Goal: Task Accomplishment & Management: Use online tool/utility

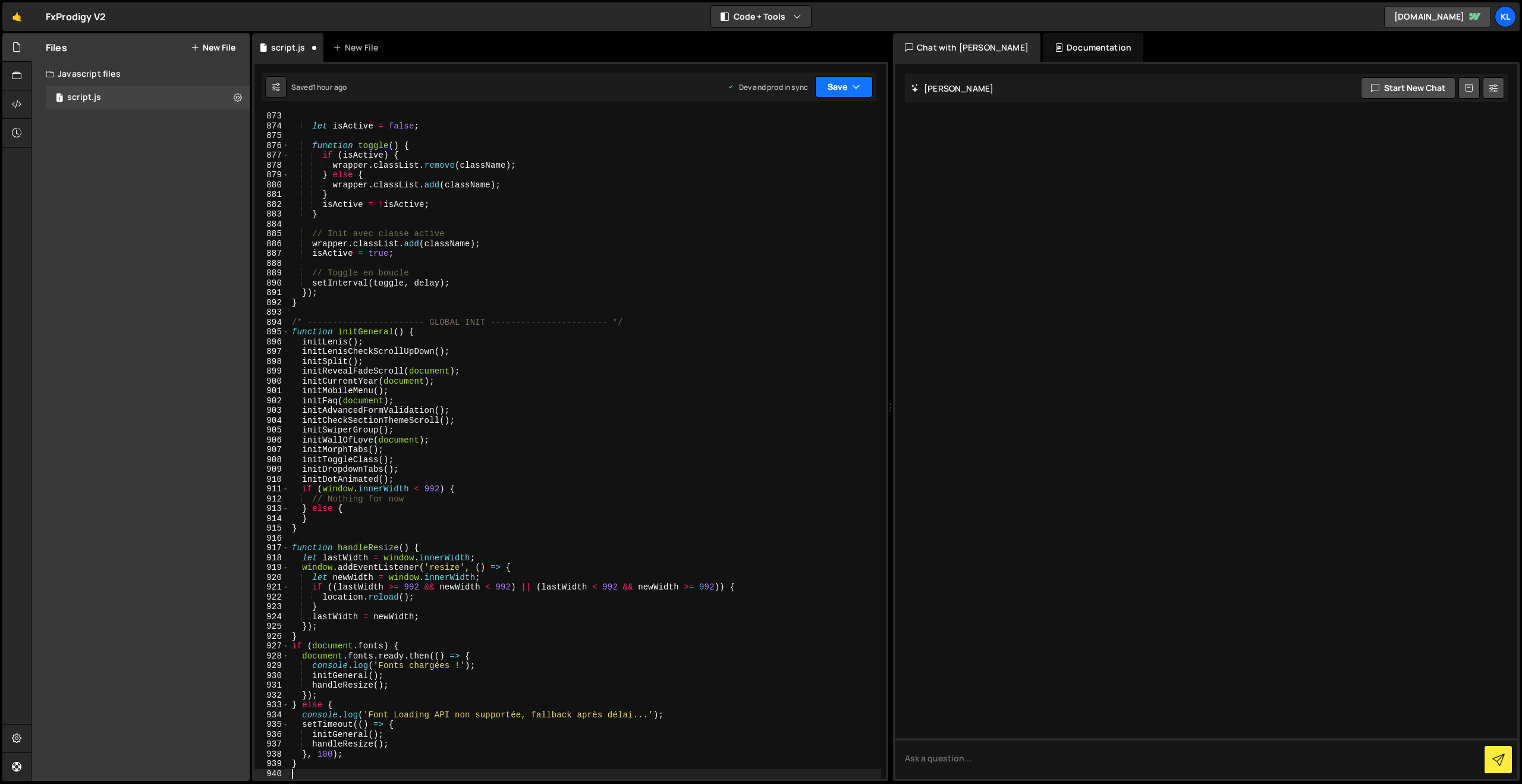
click at [825, 91] on button "Save" at bounding box center [845, 86] width 58 height 21
click at [784, 174] on div "Saved 1 hour ago" at bounding box center [803, 167] width 124 height 14
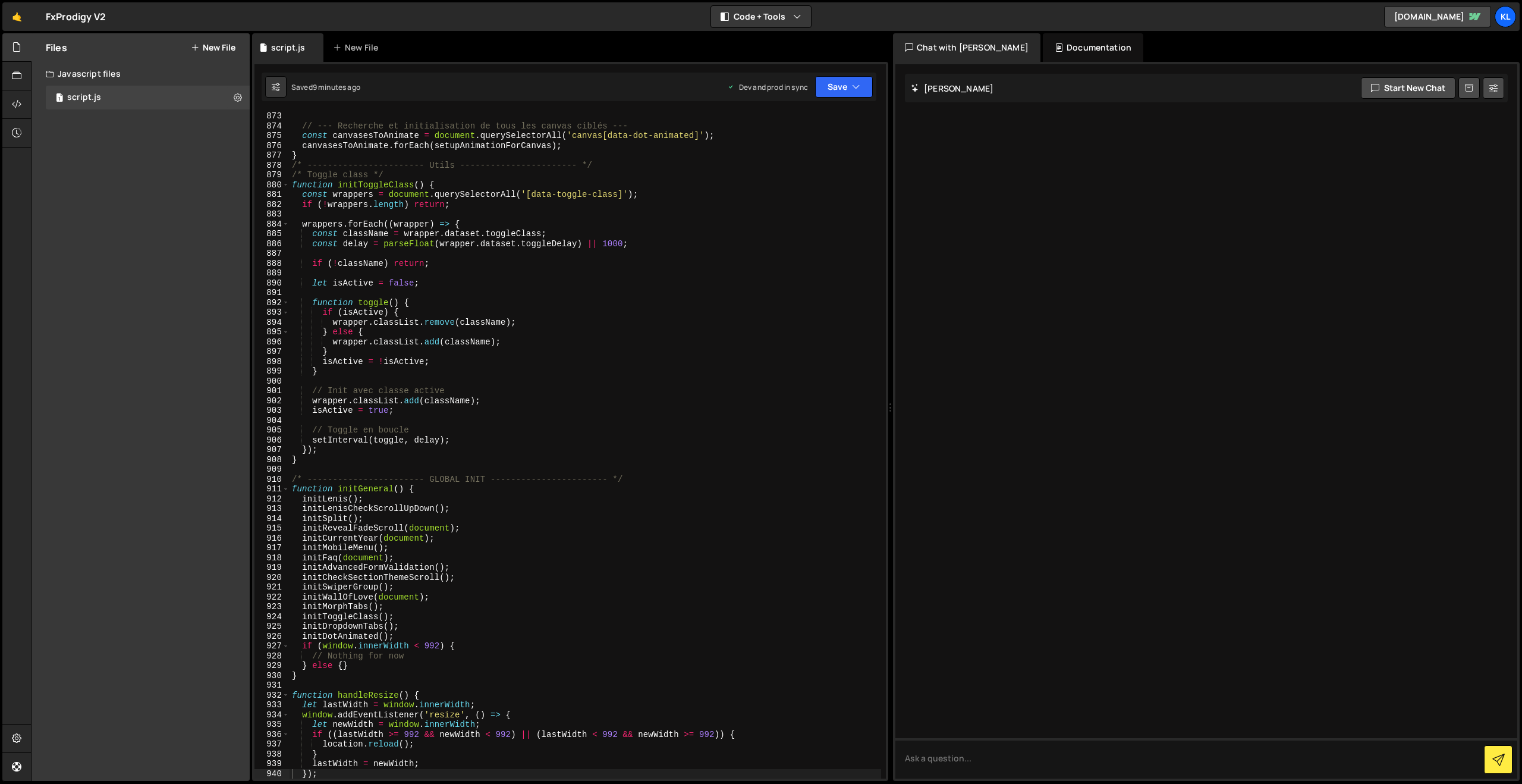
drag, startPoint x: 426, startPoint y: 232, endPoint x: 438, endPoint y: 223, distance: 15.0
click at [426, 232] on div "// --- Recherche et initialisation de tous les canvas ciblés --- const canvases…" at bounding box center [585, 454] width 592 height 686
type textarea "}"
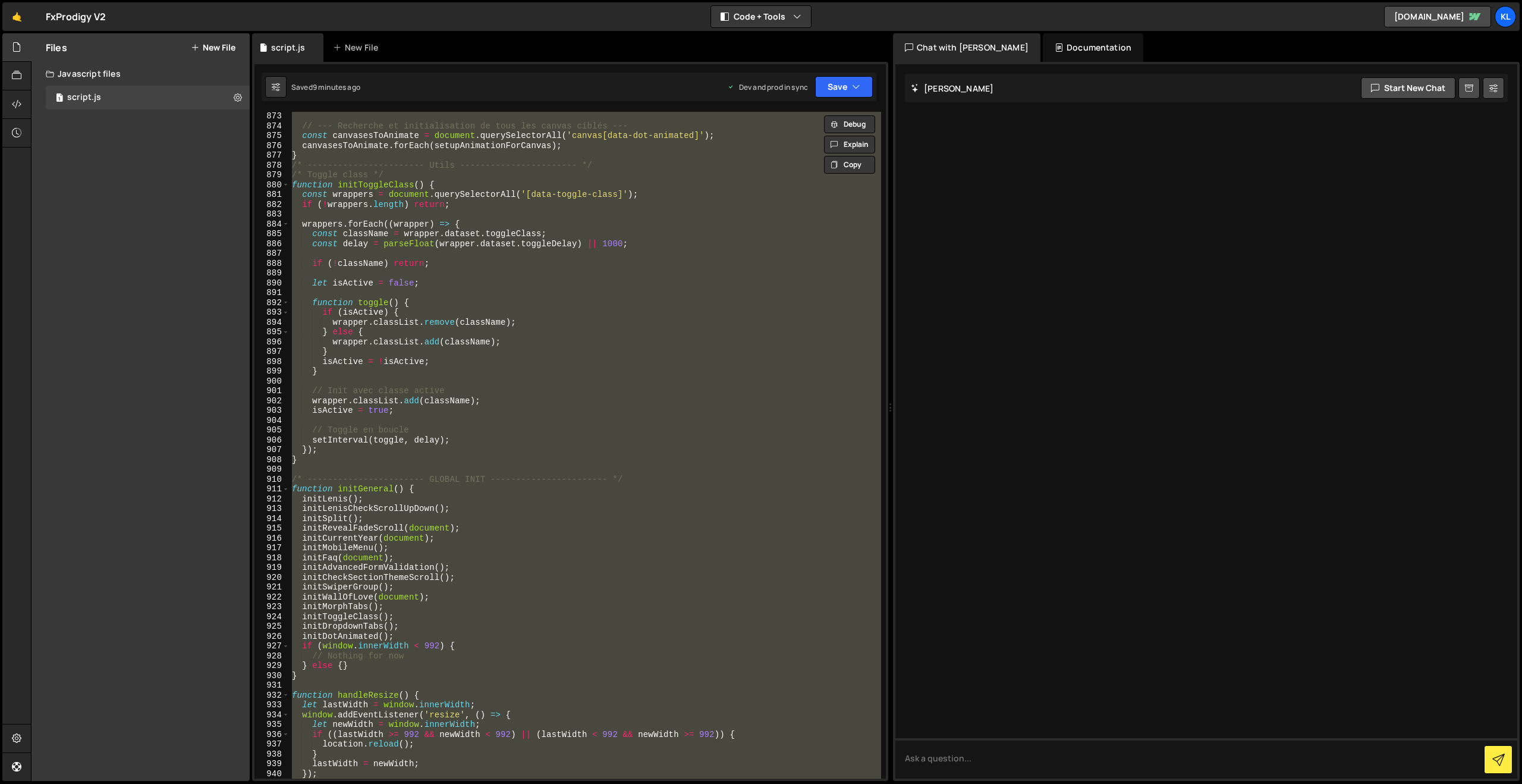
paste textarea
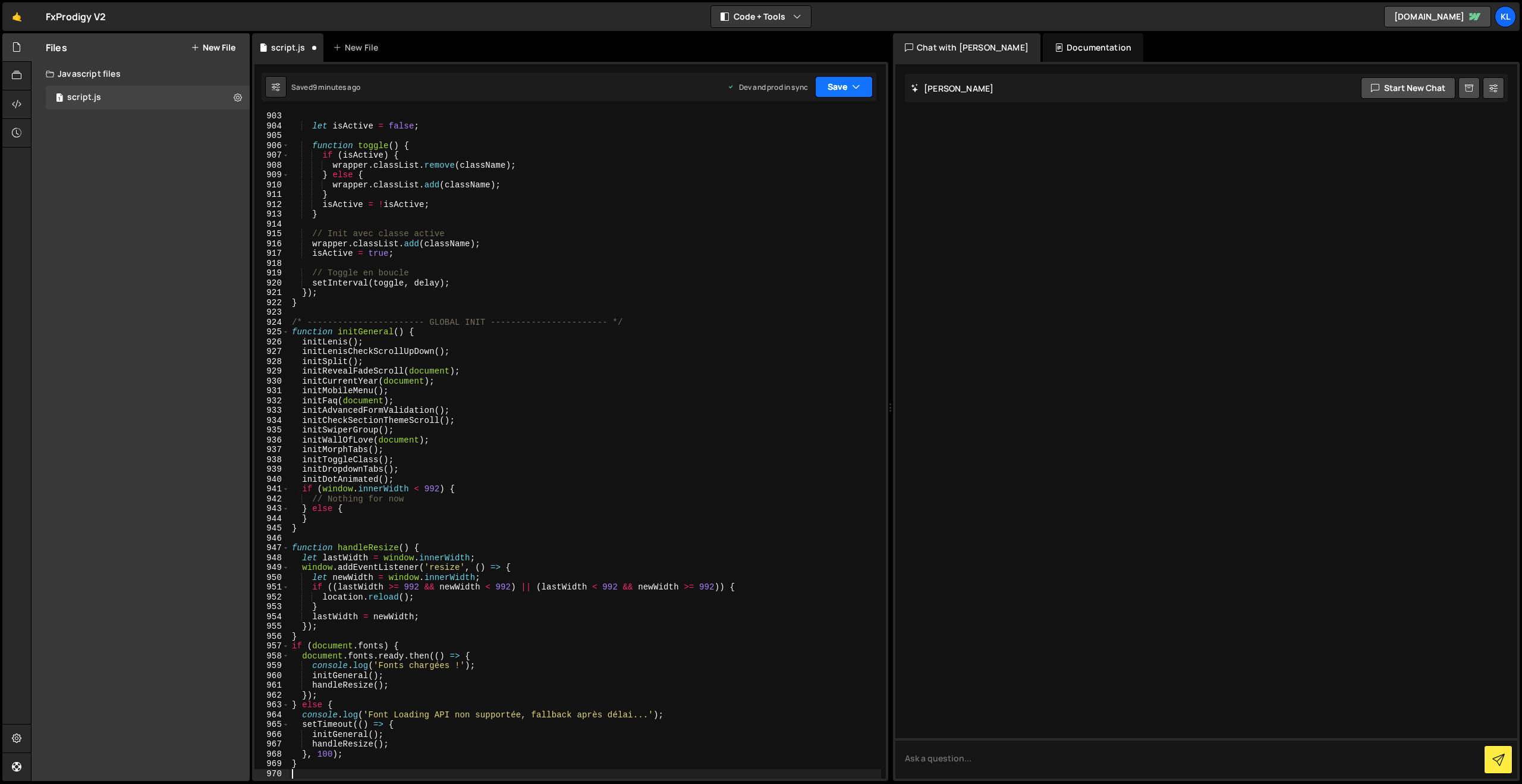
click at [849, 84] on button "Save" at bounding box center [845, 86] width 58 height 21
click at [779, 161] on div "Saved 9 minutes ago" at bounding box center [803, 167] width 124 height 14
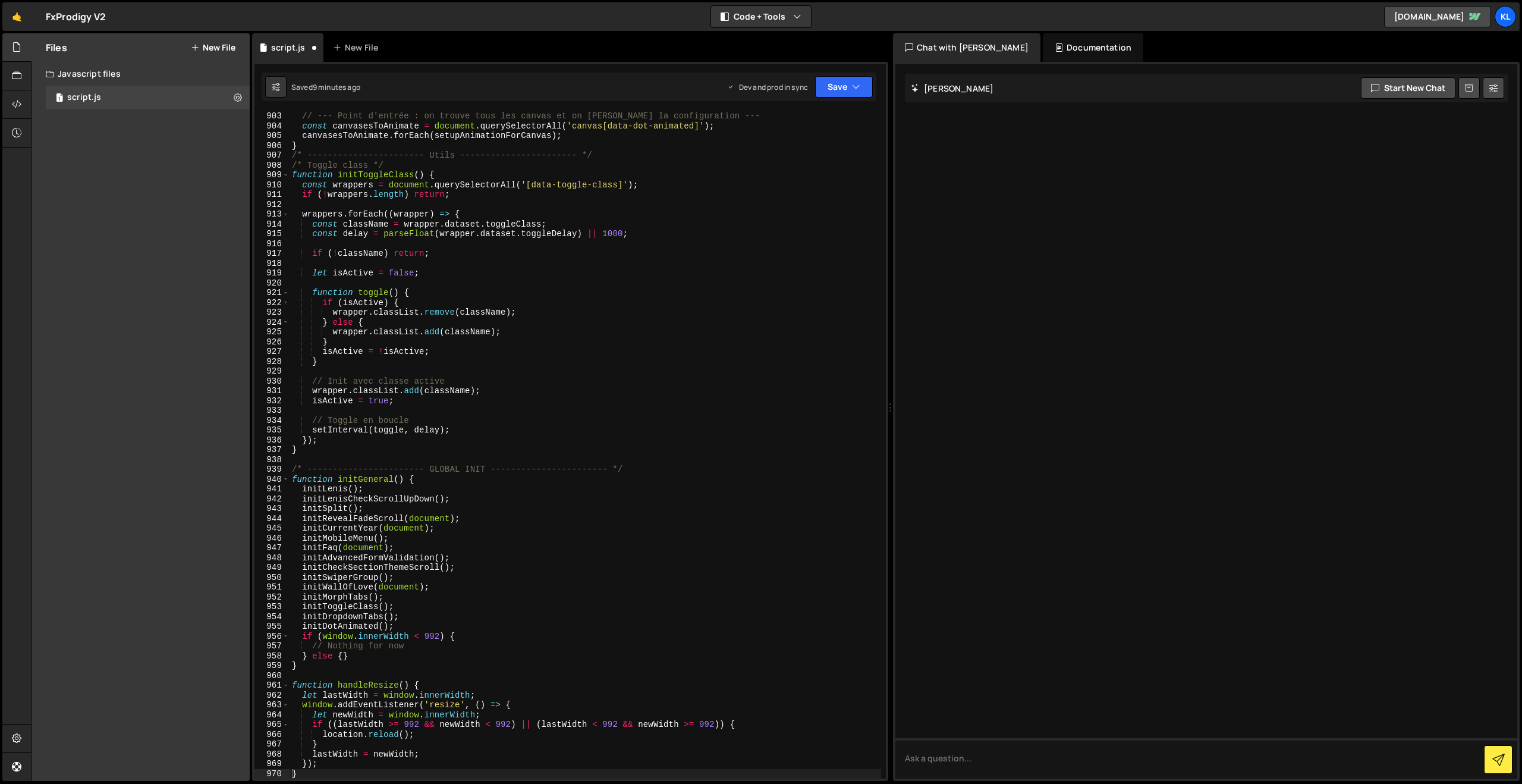
scroll to position [8851, 0]
click at [741, 293] on div "// --- Point d'entrée : on trouve tous les canvas et on [PERSON_NAME] la config…" at bounding box center [585, 454] width 592 height 686
type textarea "}"
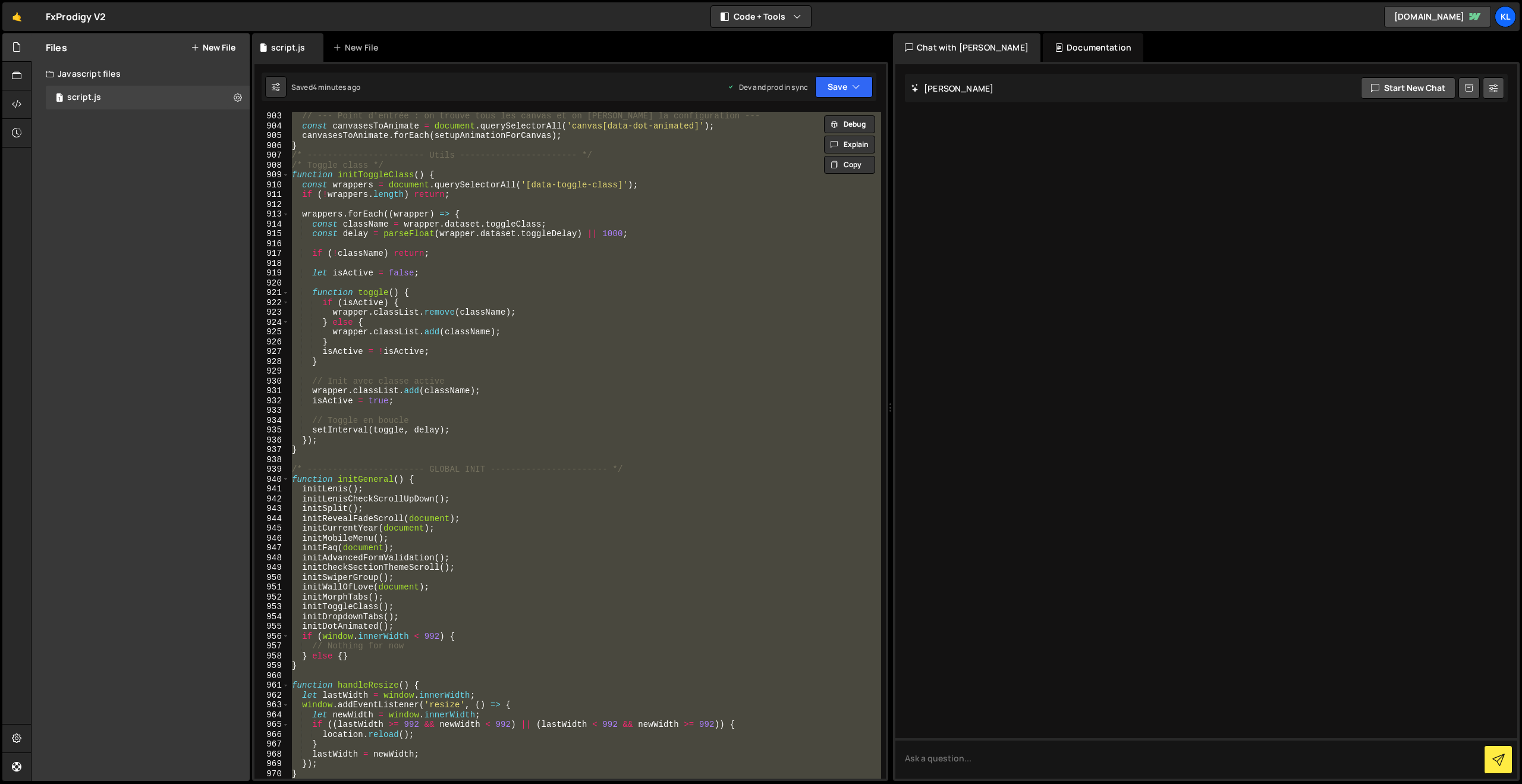
paste textarea
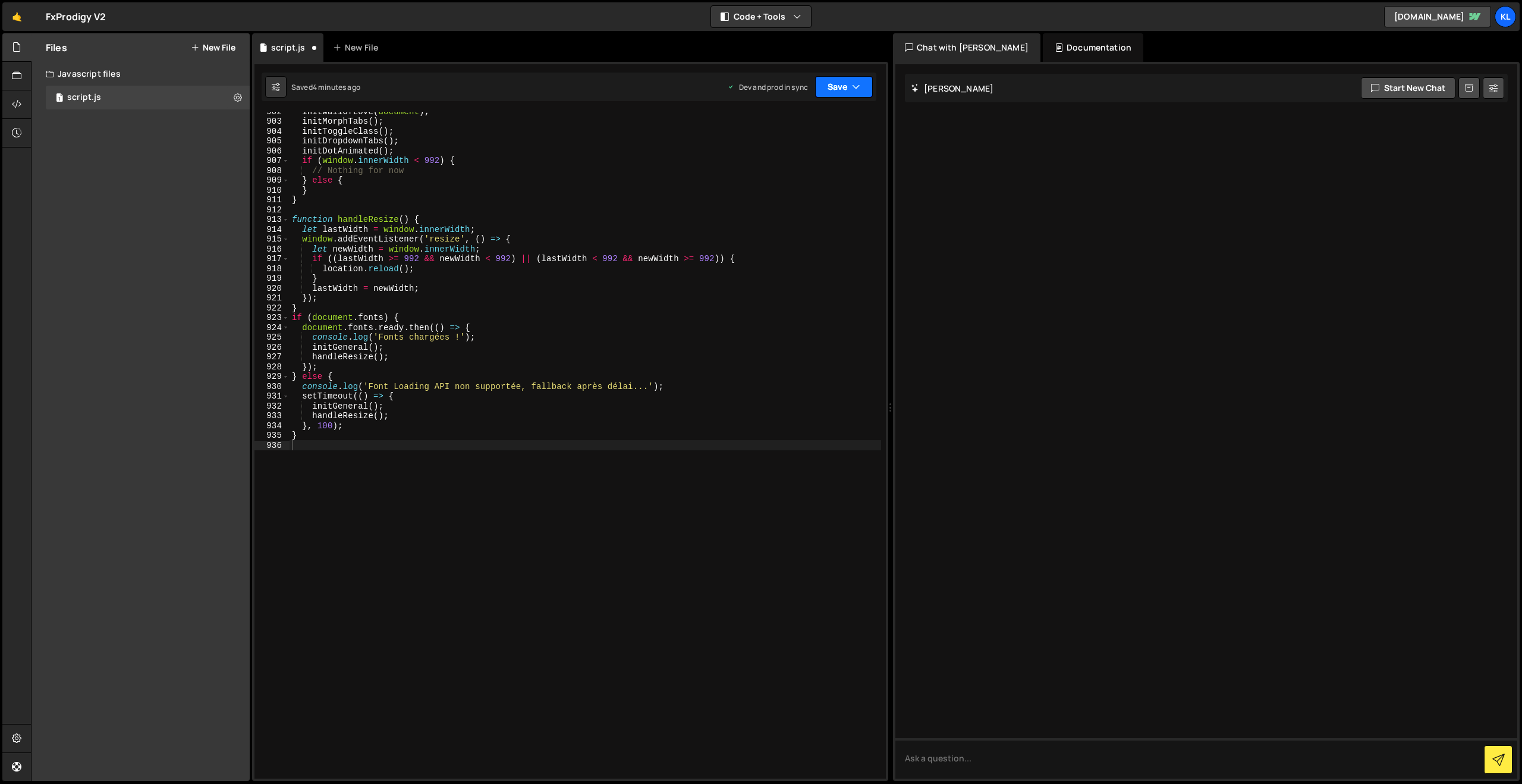
click at [837, 82] on button "Save" at bounding box center [845, 86] width 58 height 21
drag, startPoint x: 780, startPoint y: 163, endPoint x: 585, endPoint y: 44, distance: 228.4
click at [780, 163] on div "4 minutes ago" at bounding box center [786, 167] width 46 height 11
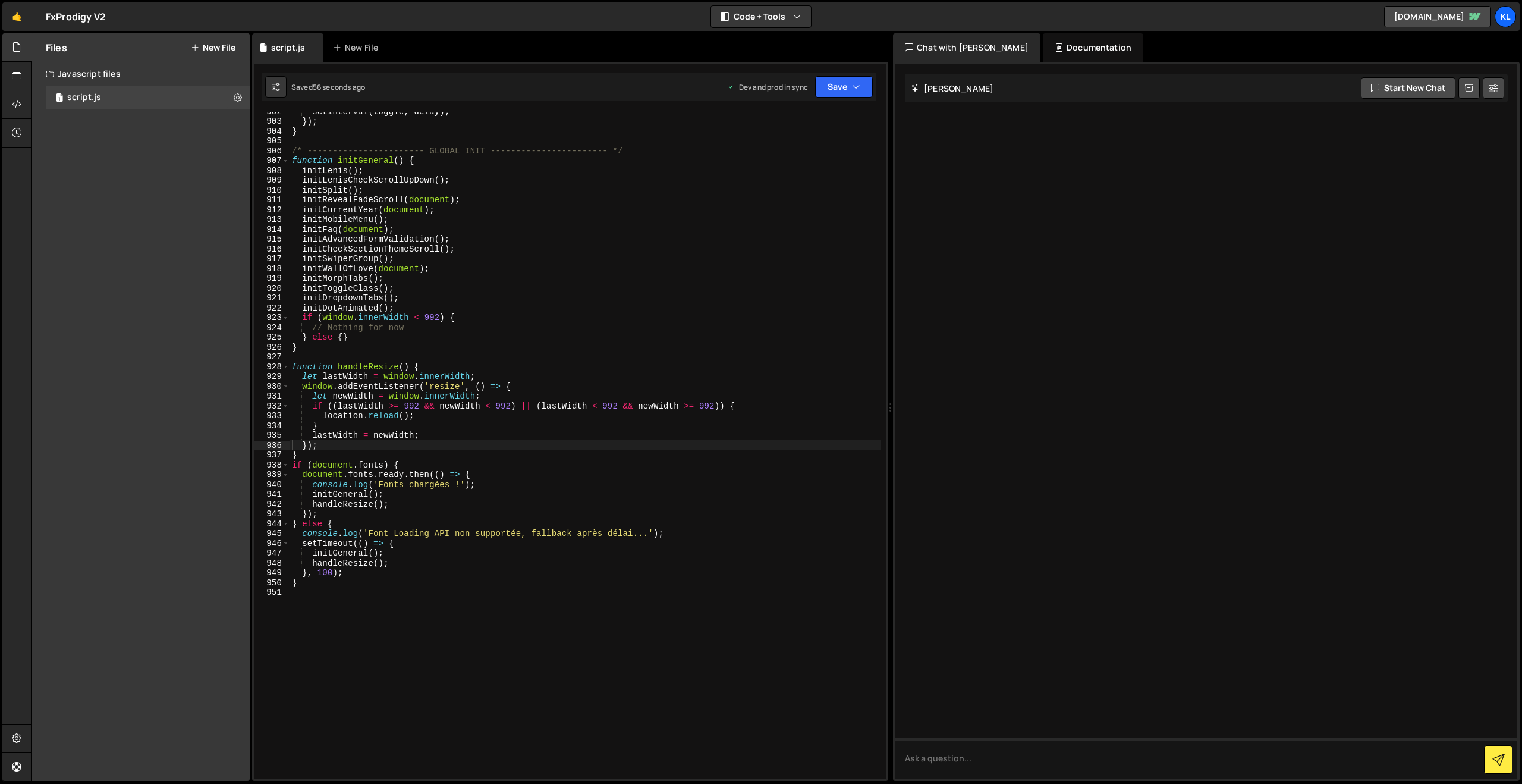
click at [661, 310] on div "setInterval ( toggle , delay ) ; }) ; } /* ----------------------- GLOBAL INIT …" at bounding box center [585, 450] width 592 height 686
type textarea "}"
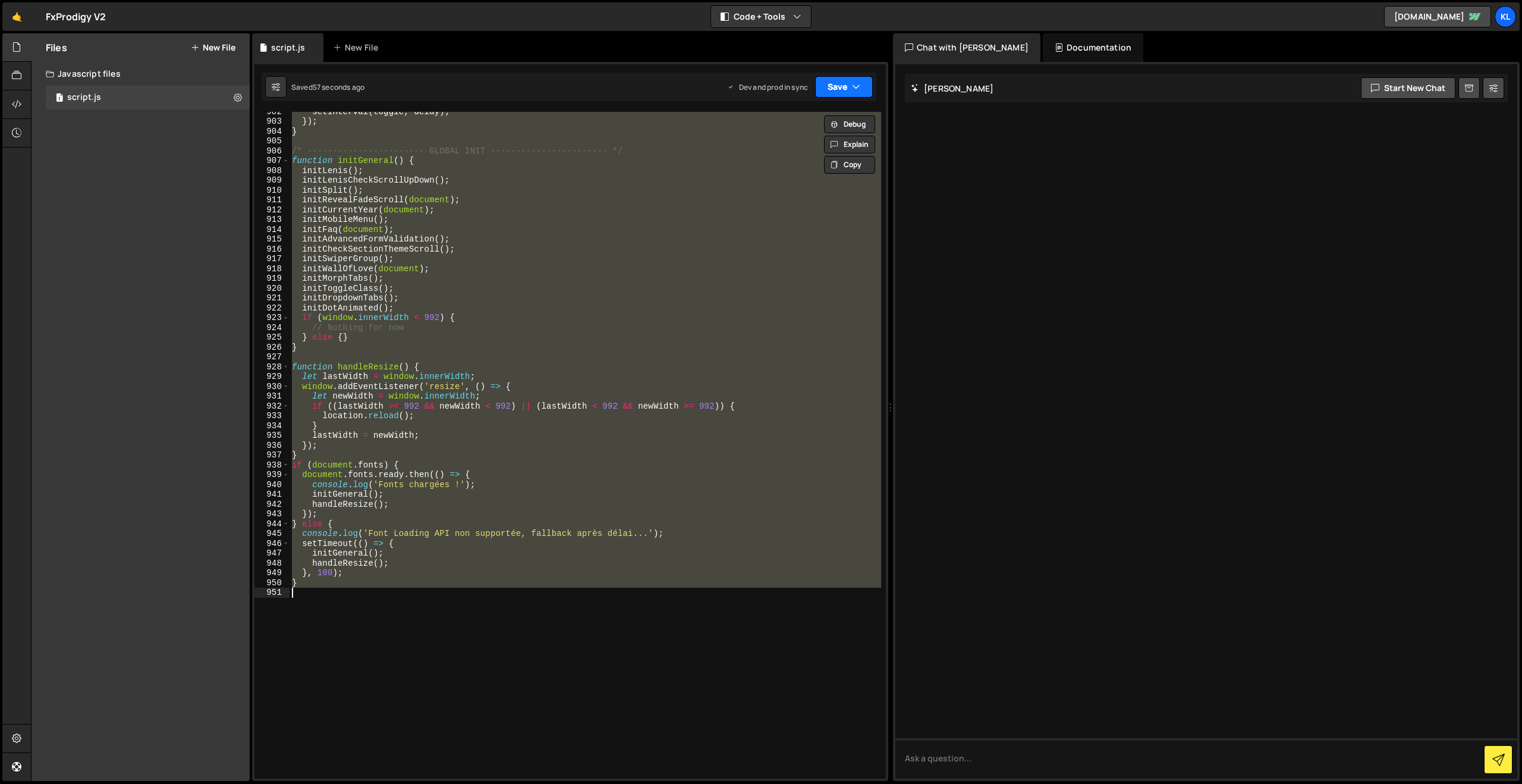
paste textarea
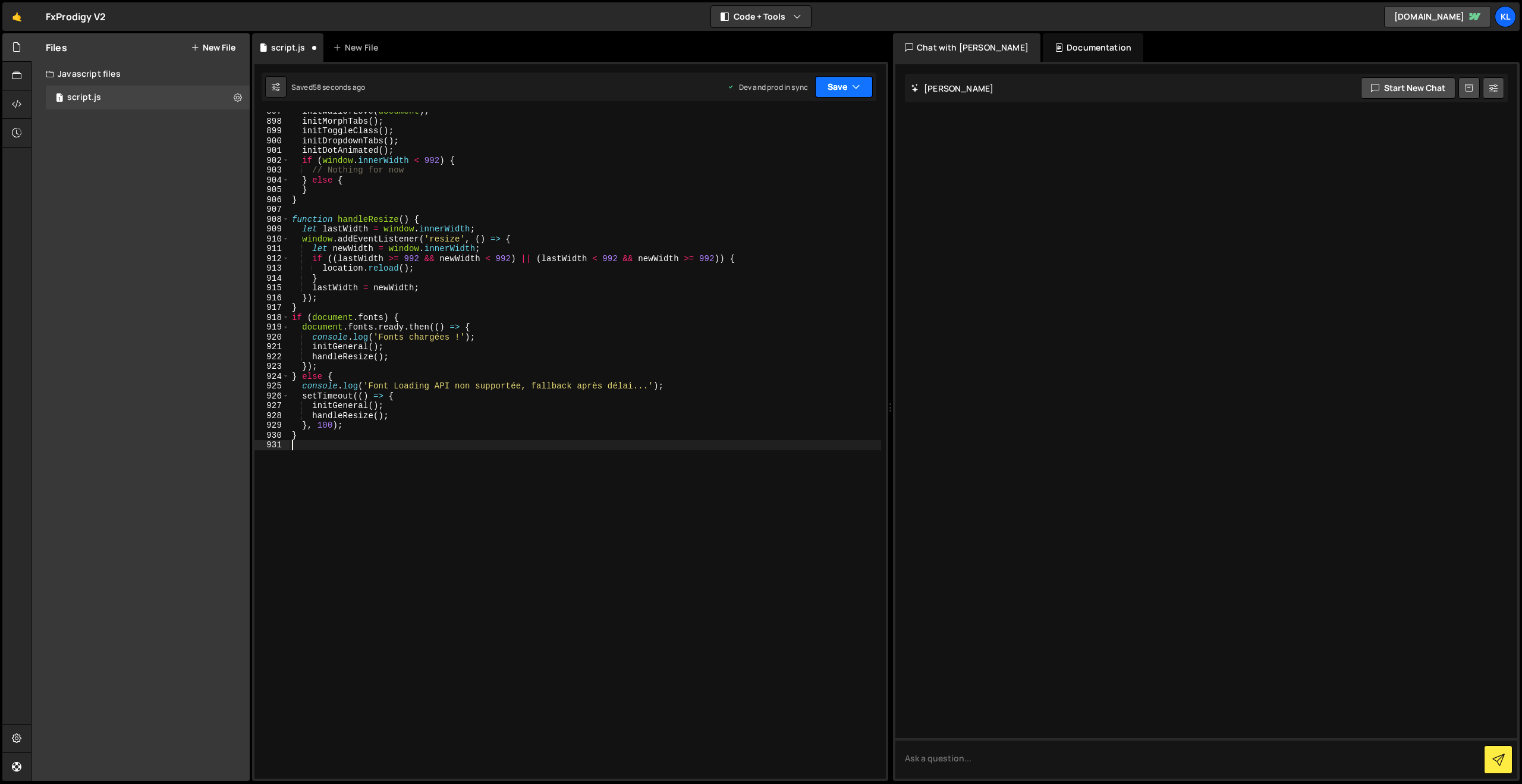
scroll to position [8816, 0]
click at [831, 84] on button "Save" at bounding box center [845, 86] width 58 height 21
click at [784, 169] on div "57 seconds ago" at bounding box center [789, 167] width 52 height 11
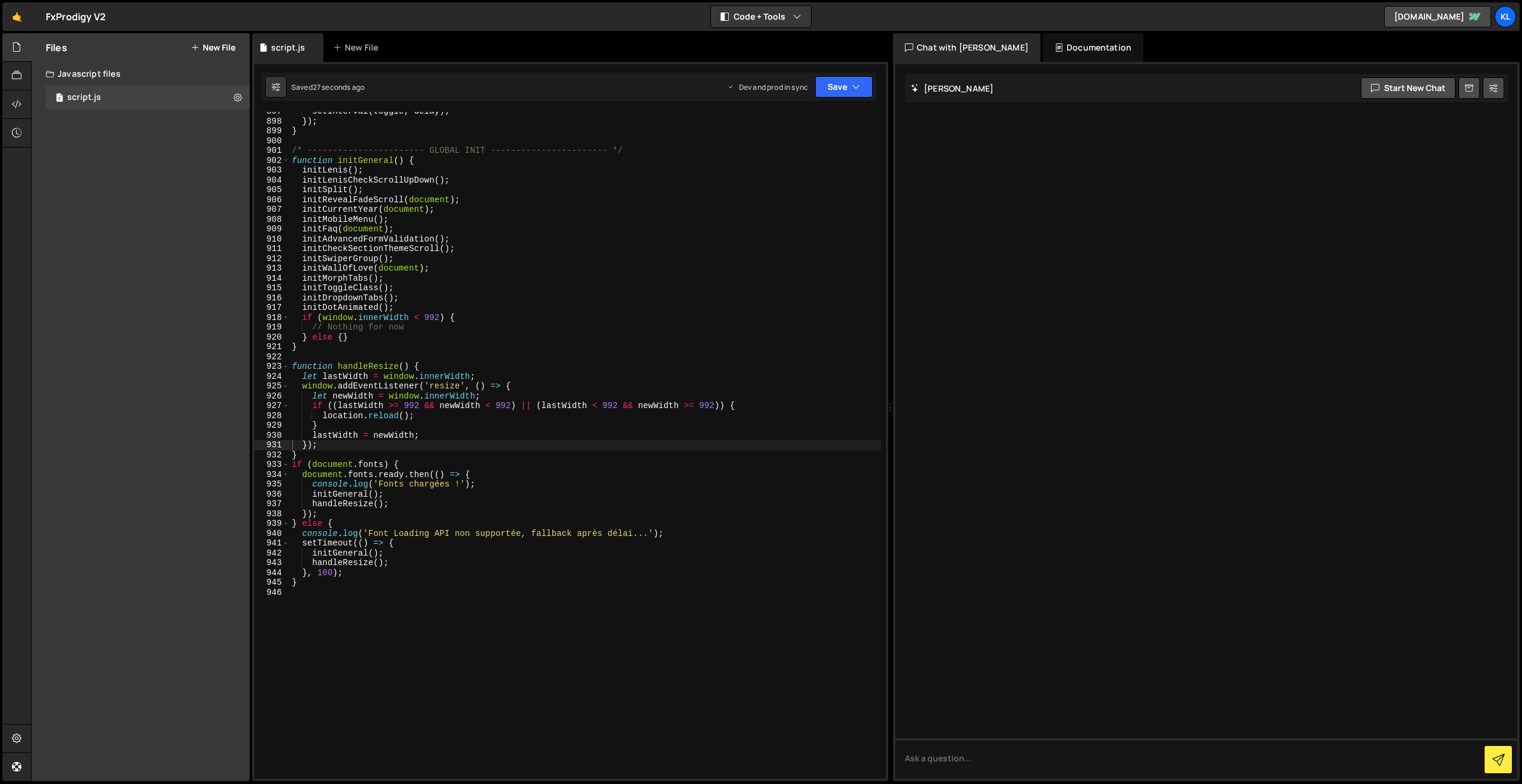
click at [501, 271] on div "setInterval ( toggle , delay ) ; }) ; } /* ----------------------- GLOBAL INIT …" at bounding box center [585, 450] width 592 height 686
type textarea "}"
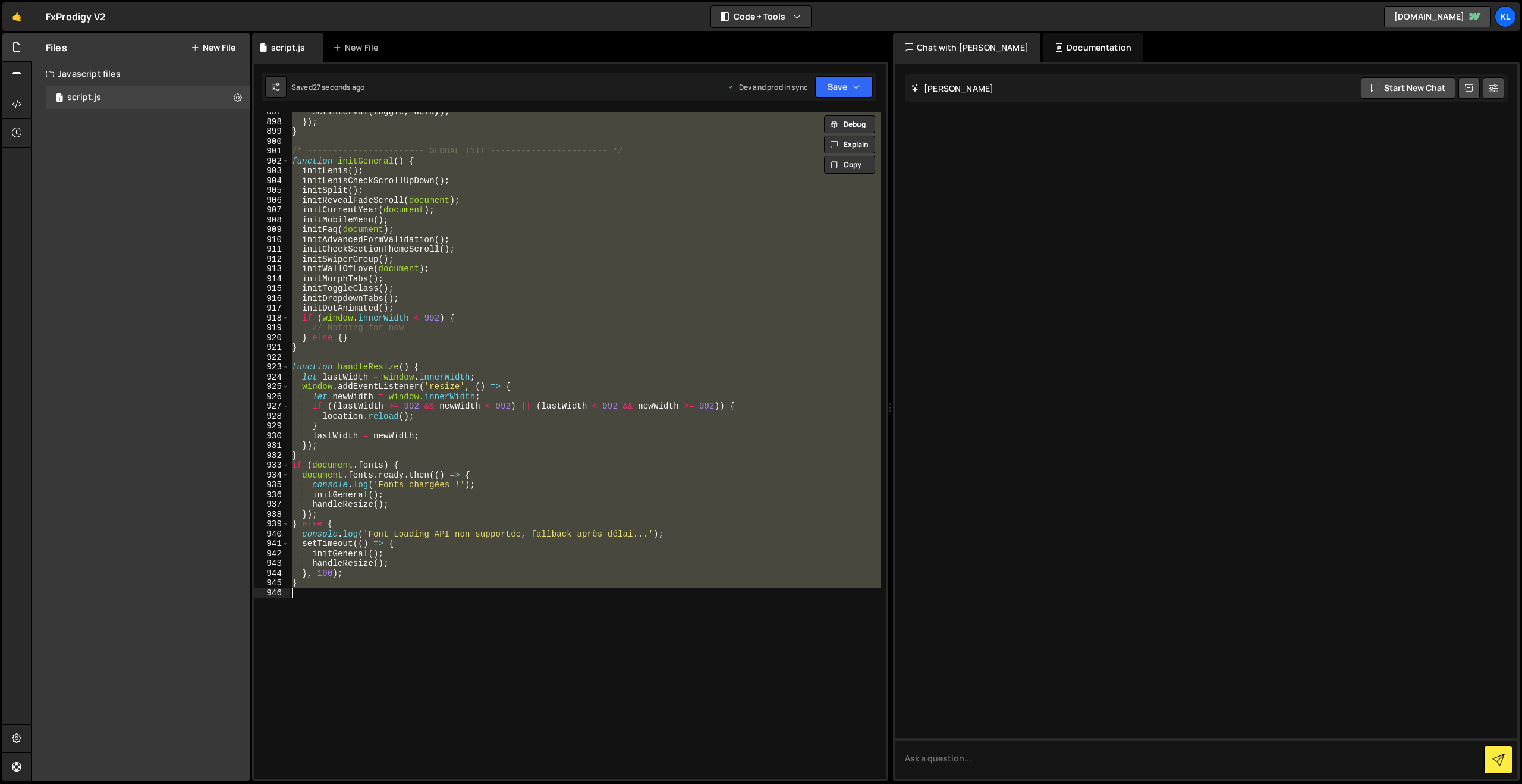
paste textarea
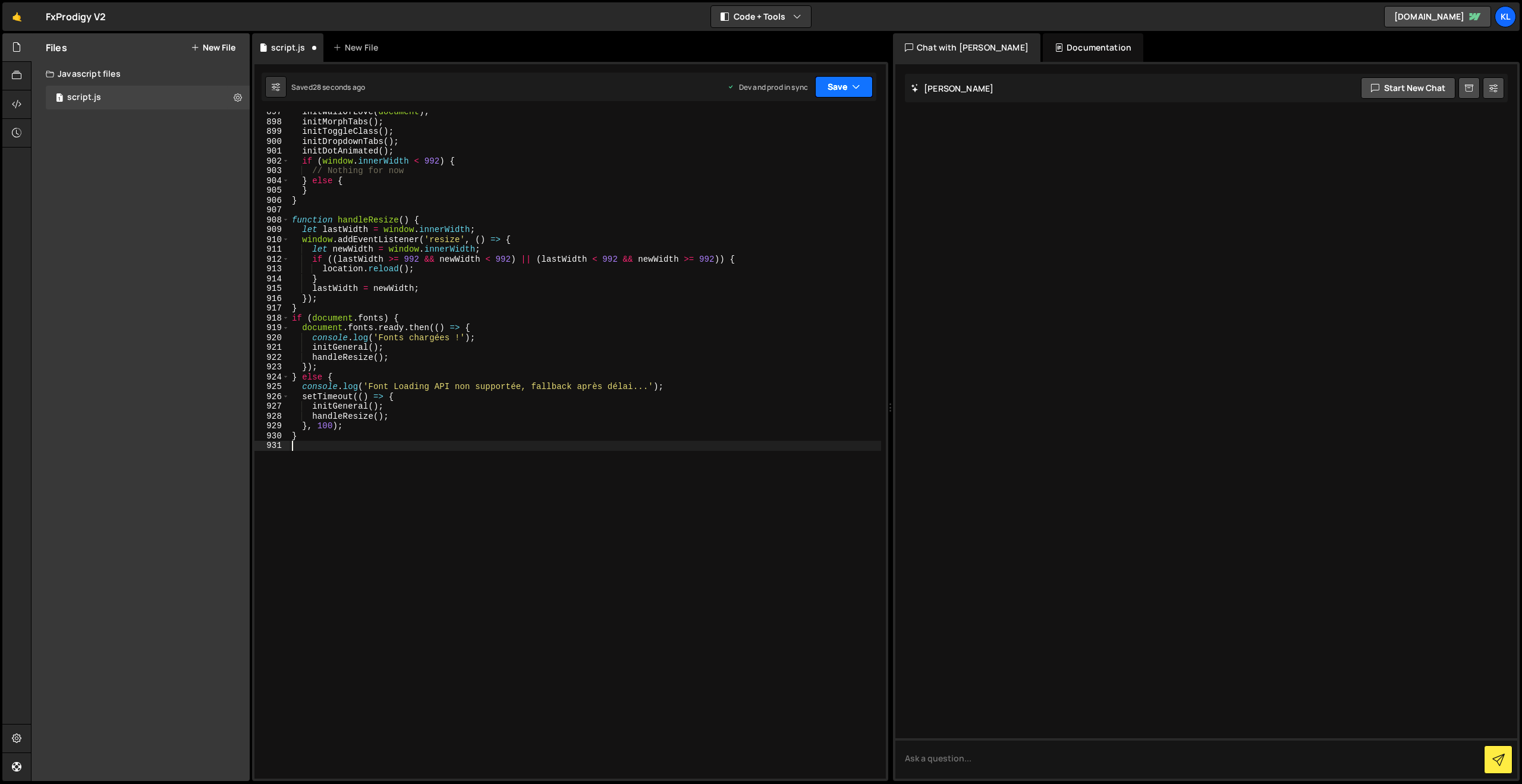
drag, startPoint x: 839, startPoint y: 84, endPoint x: 779, endPoint y: 126, distance: 73.2
click at [839, 84] on button "Save" at bounding box center [845, 86] width 58 height 21
click at [756, 159] on div "Save to Production S" at bounding box center [803, 155] width 124 height 12
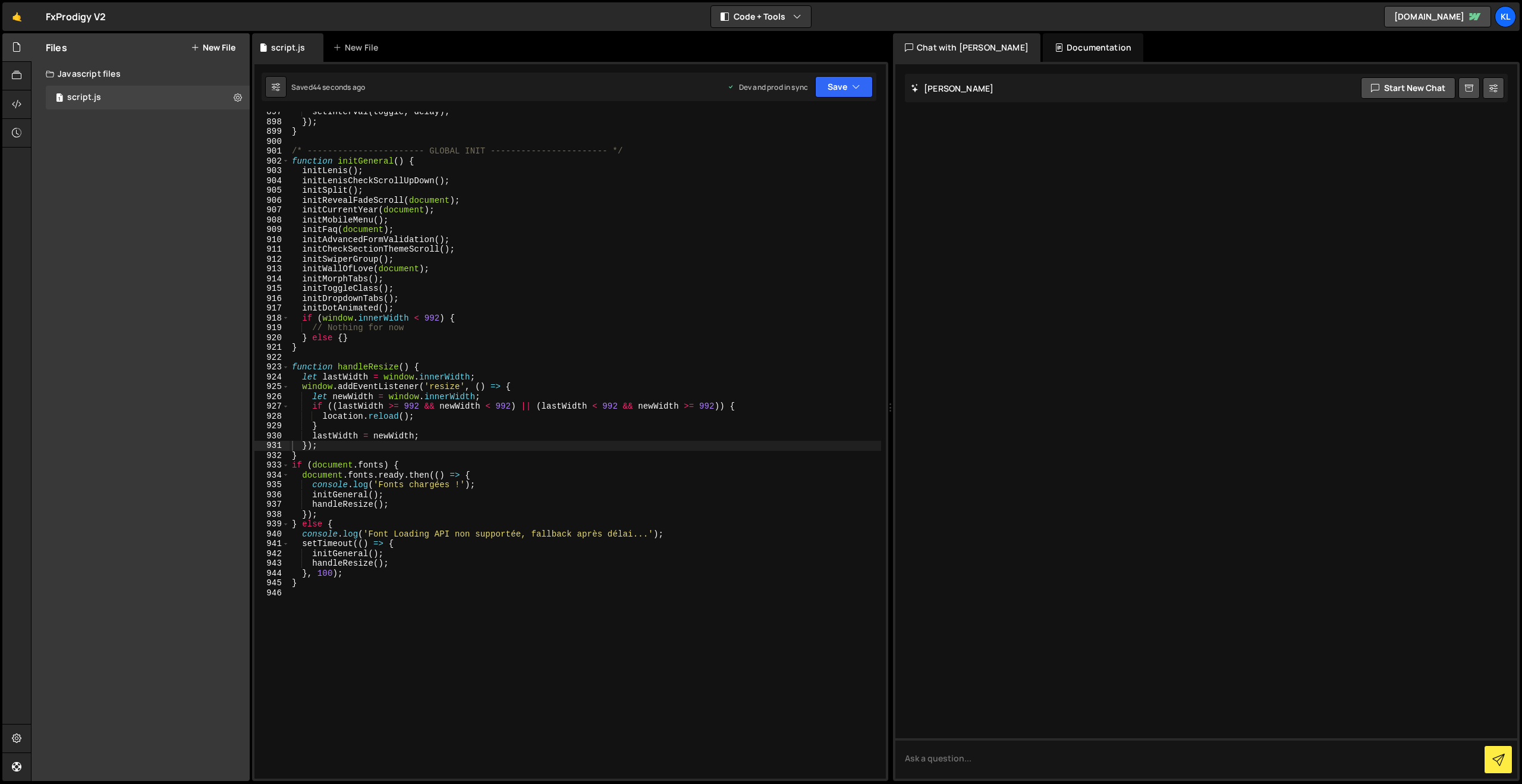
drag, startPoint x: 577, startPoint y: 252, endPoint x: 599, endPoint y: 209, distance: 48.3
click at [577, 252] on div "setInterval ( toggle , delay ) ; }) ; } /* ----------------------- GLOBAL INIT …" at bounding box center [585, 450] width 592 height 686
type textarea "}"
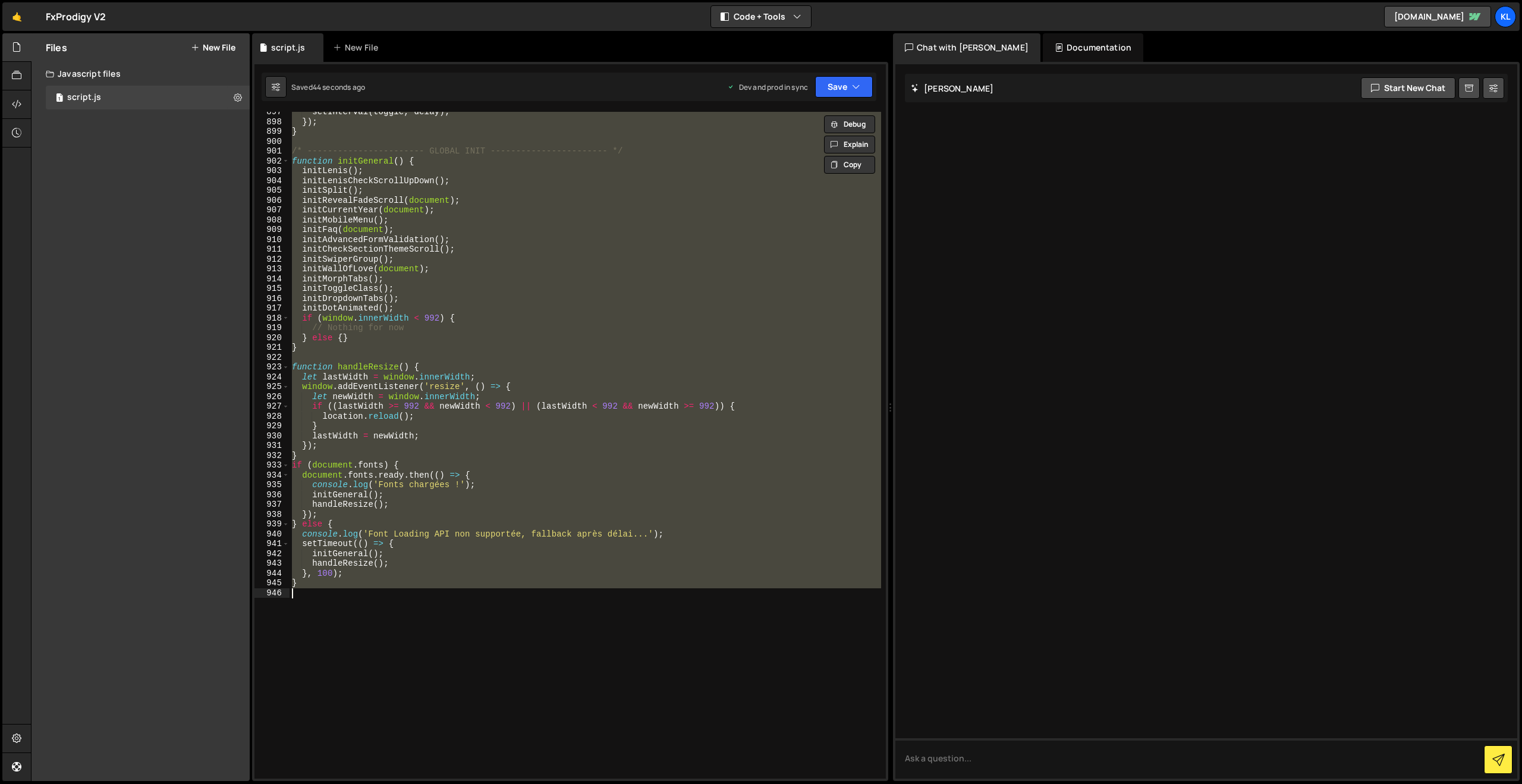
paste textarea
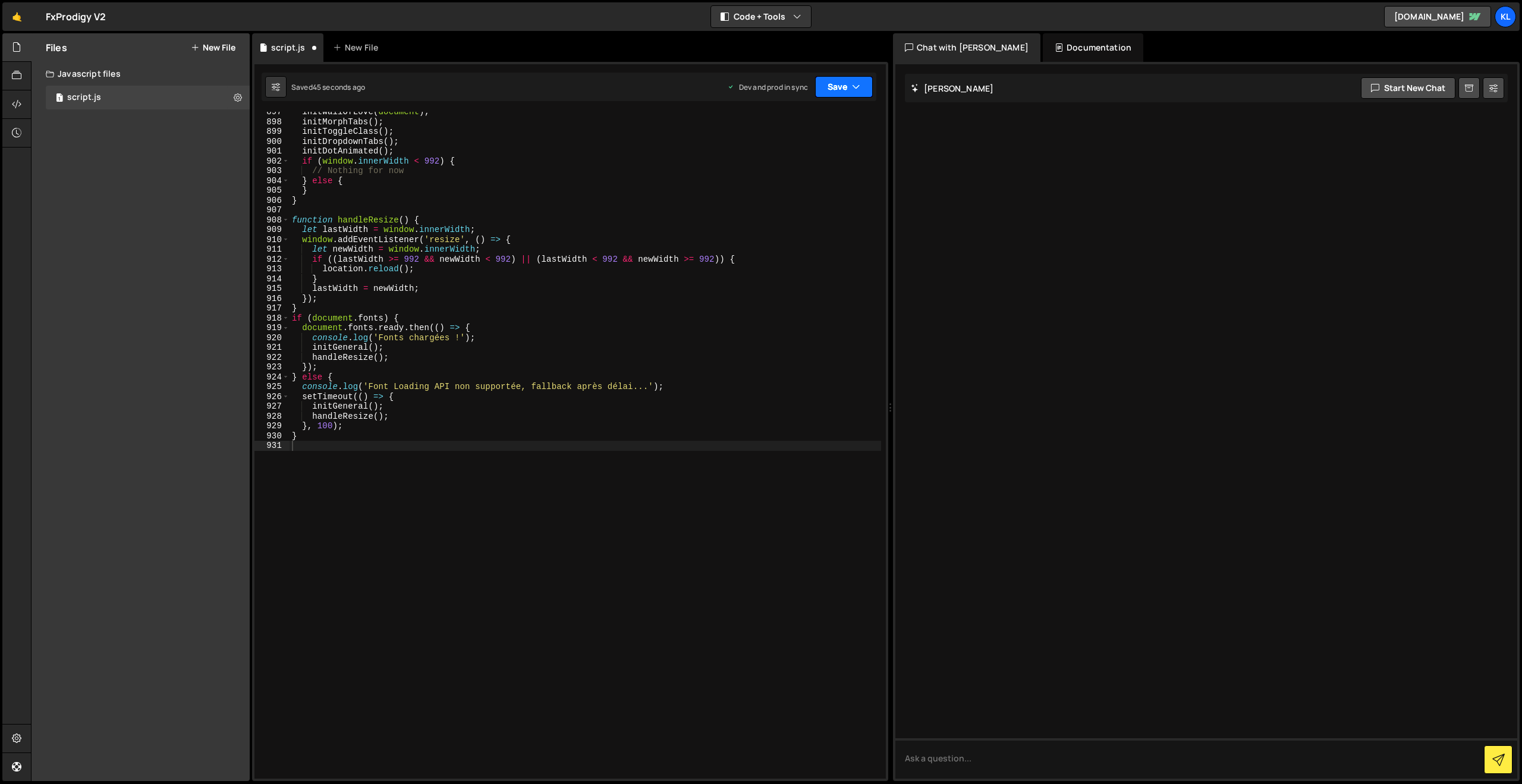
click at [831, 94] on button "Save" at bounding box center [845, 86] width 58 height 21
click at [781, 176] on button "Save to Production S Saved 43 seconds ago" at bounding box center [804, 162] width 143 height 38
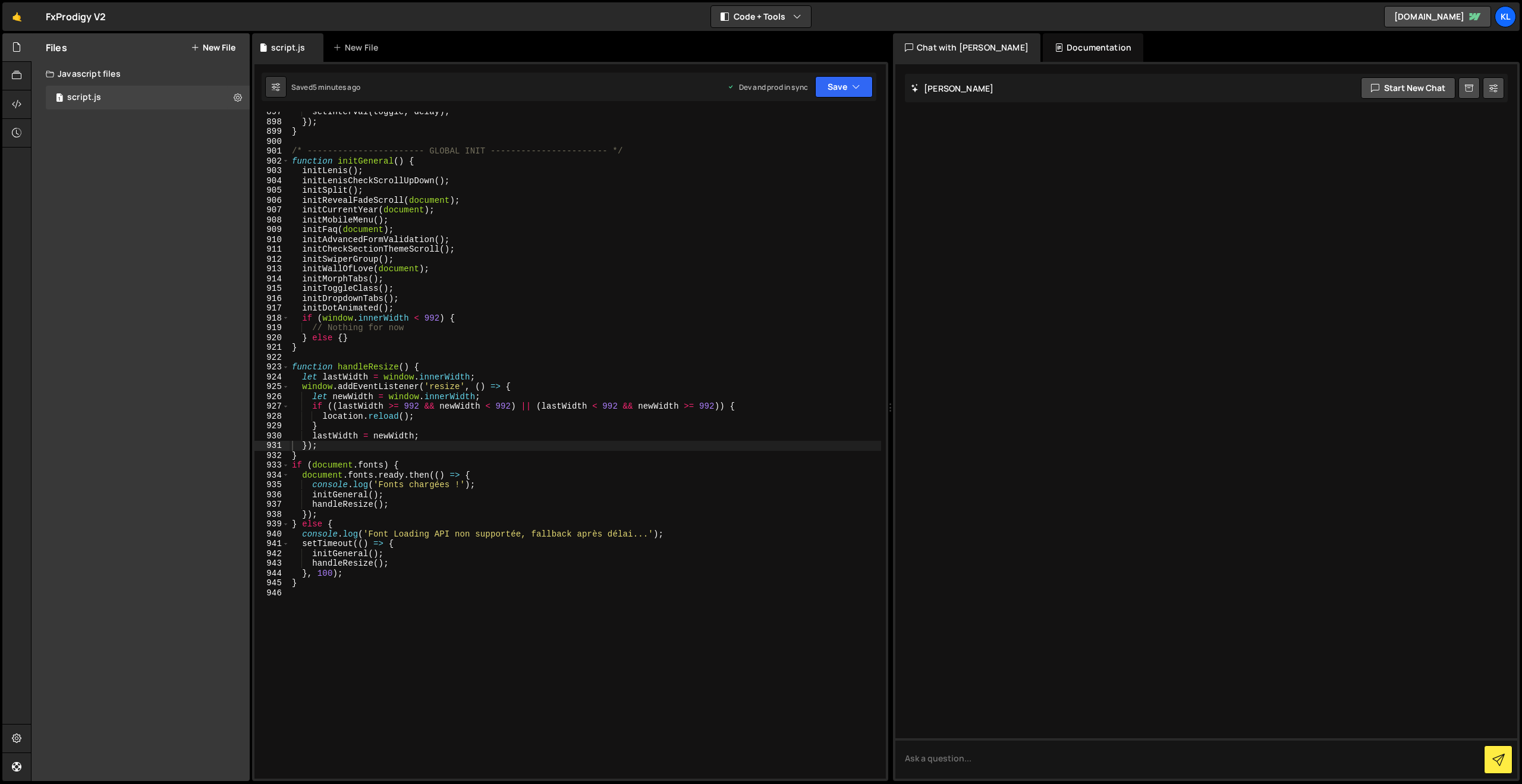
click at [546, 207] on div "setInterval ( toggle , delay ) ; }) ; } /* ----------------------- GLOBAL INIT …" at bounding box center [585, 450] width 592 height 686
type textarea "}"
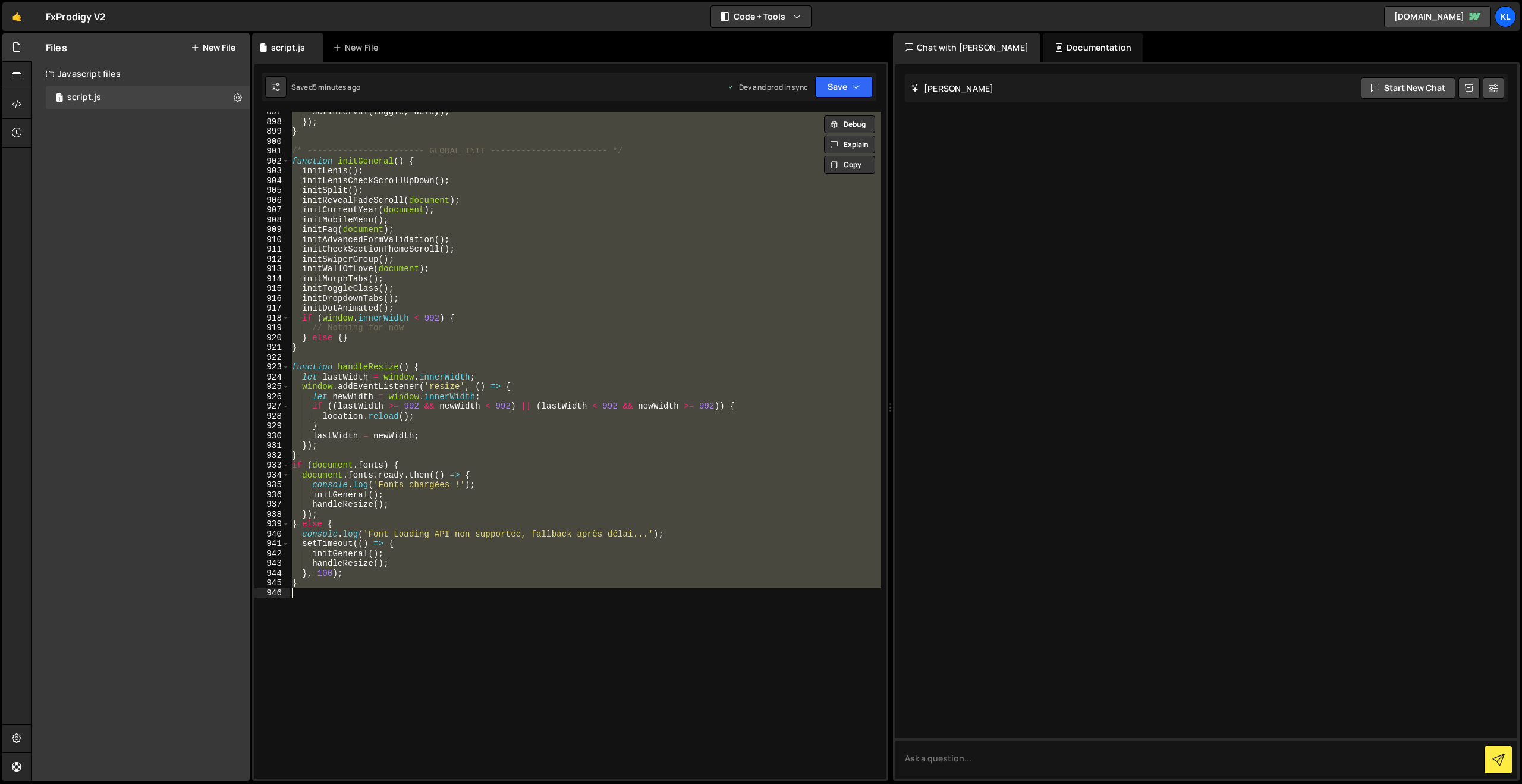
paste textarea
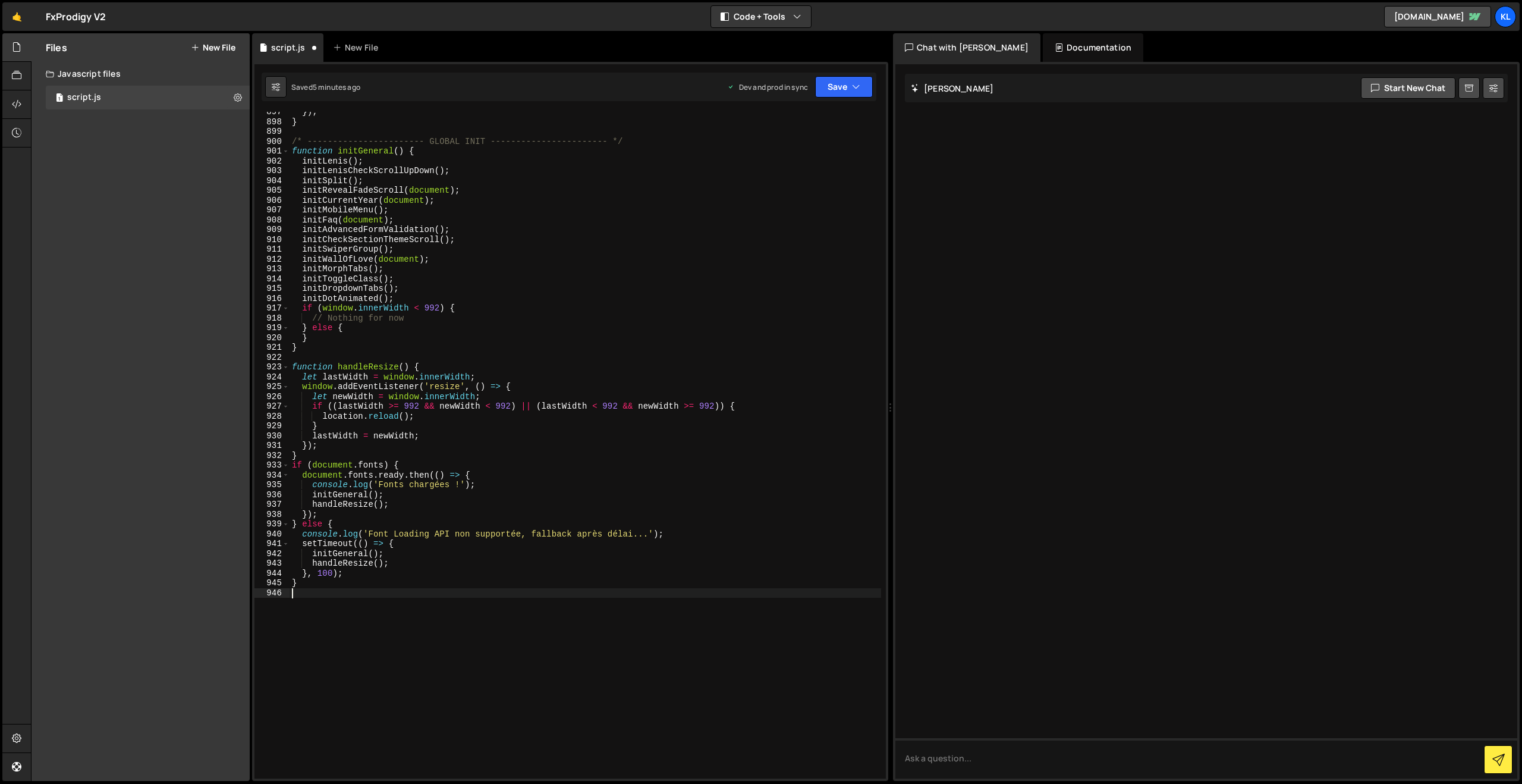
scroll to position [8815, 0]
click at [836, 88] on button "Save" at bounding box center [845, 86] width 58 height 21
click at [778, 151] on div "Save to Production S" at bounding box center [803, 155] width 124 height 12
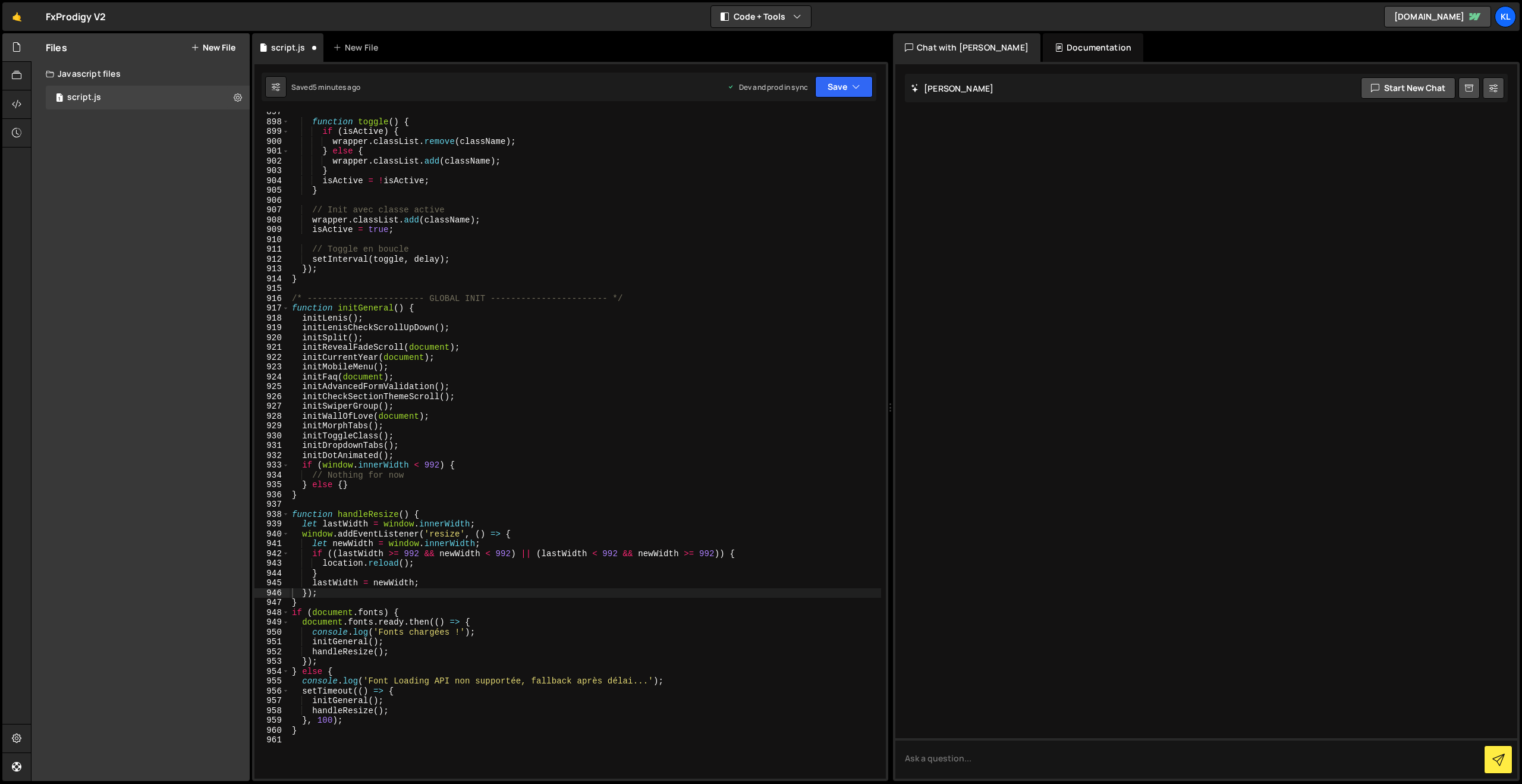
scroll to position [8796, 0]
click at [601, 194] on div "function toggle ( ) { if ( isActive ) { wrapper . classList . remove ( classNam…" at bounding box center [585, 450] width 592 height 686
type textarea "}"
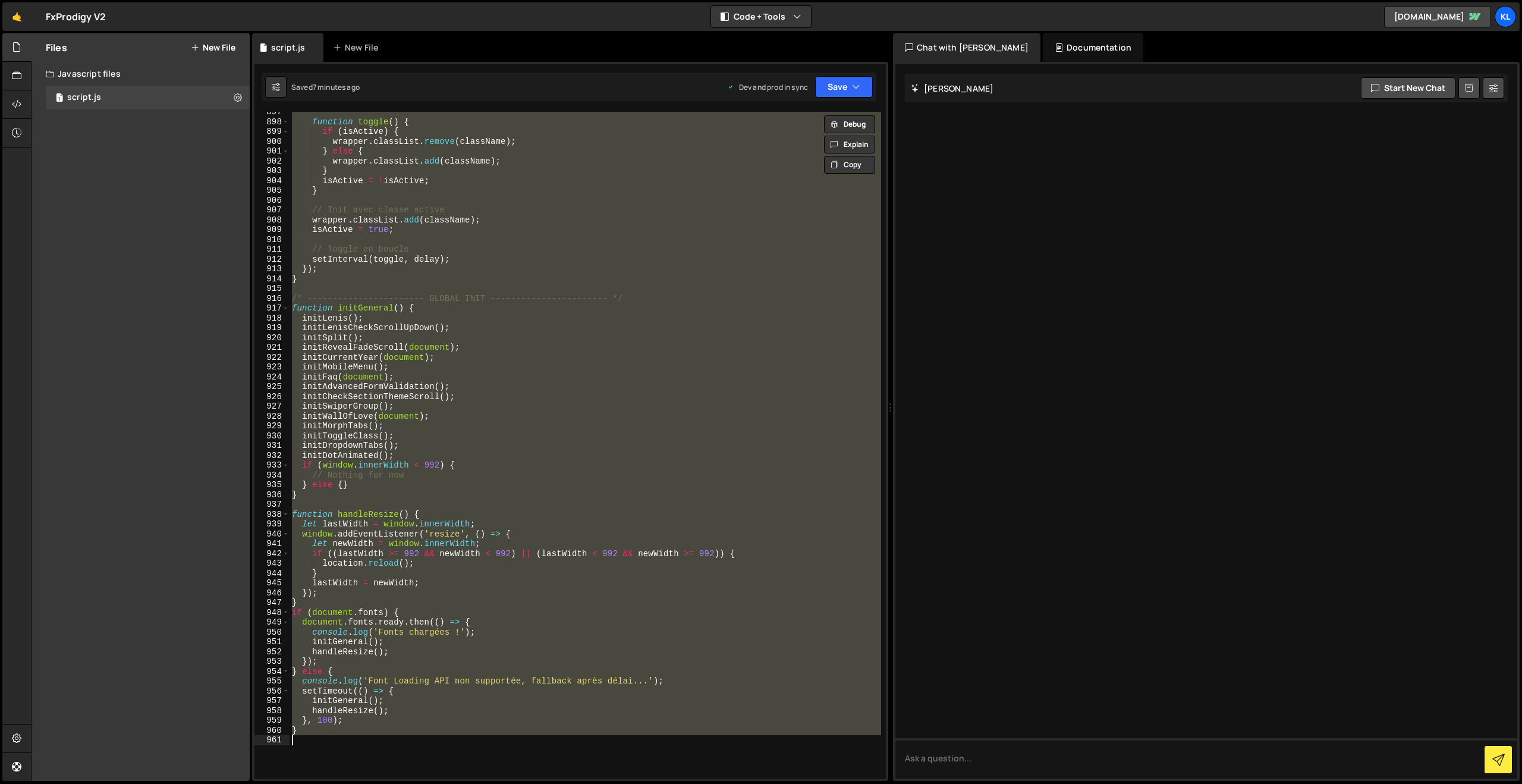
paste textarea
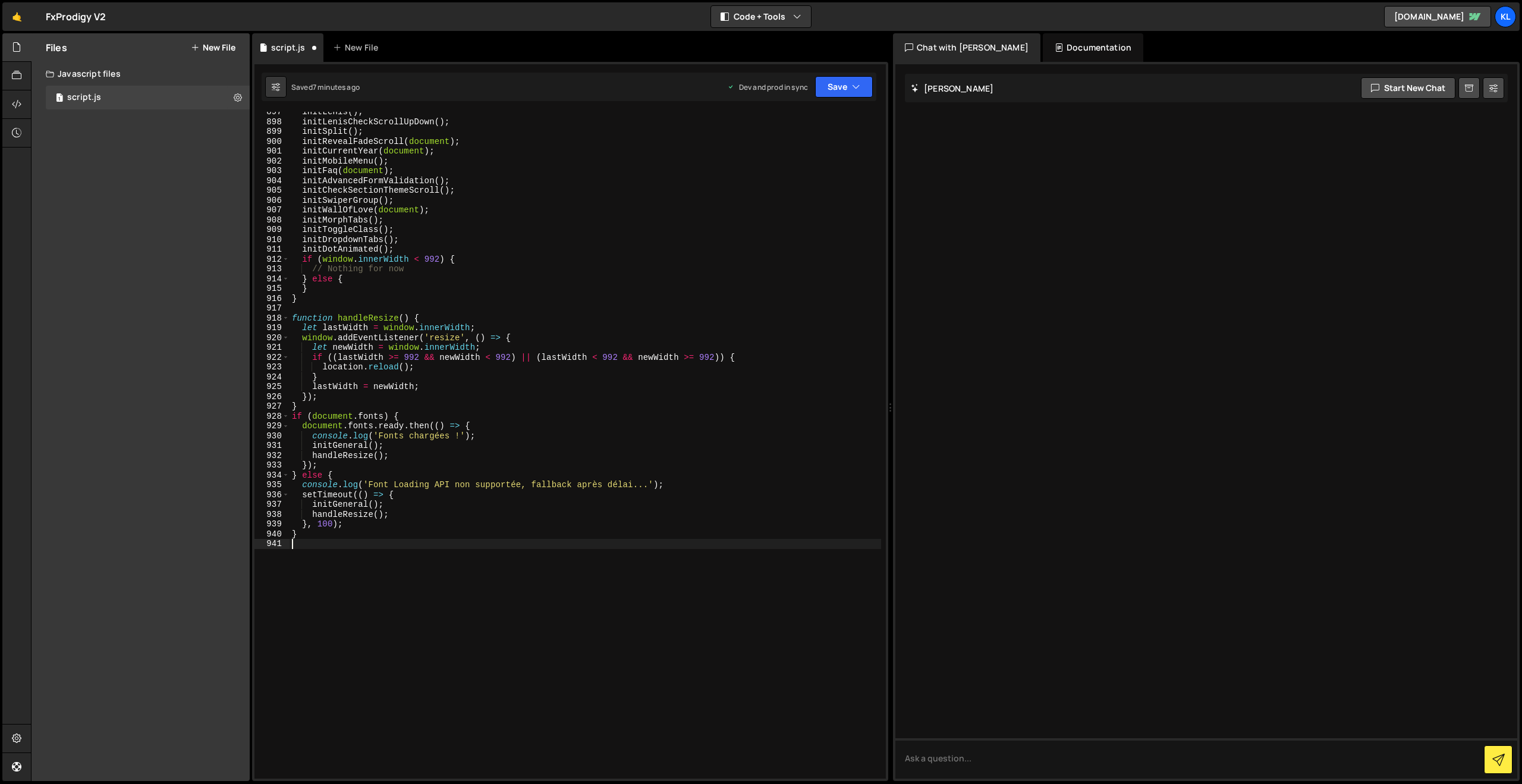
scroll to position [8815, 0]
drag, startPoint x: 829, startPoint y: 87, endPoint x: 830, endPoint y: 98, distance: 11.0
click at [829, 87] on button "Save" at bounding box center [845, 86] width 58 height 21
click at [798, 164] on div "7 minutes ago" at bounding box center [786, 167] width 46 height 11
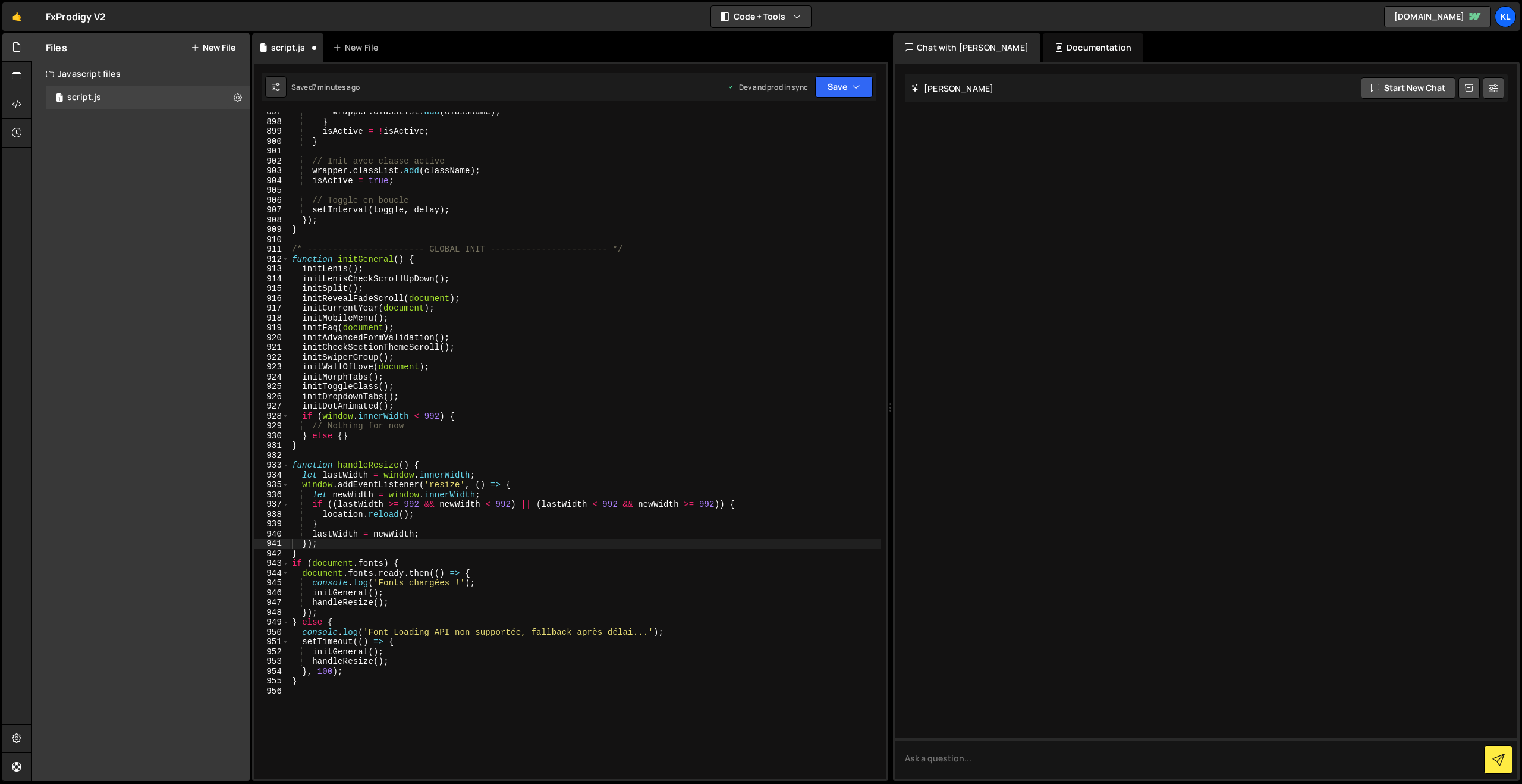
scroll to position [8796, 0]
click at [446, 166] on div "wrapper . classList . add ( className ) ; } isActive = ! isActive ; } // Init a…" at bounding box center [585, 450] width 592 height 686
type textarea "}"
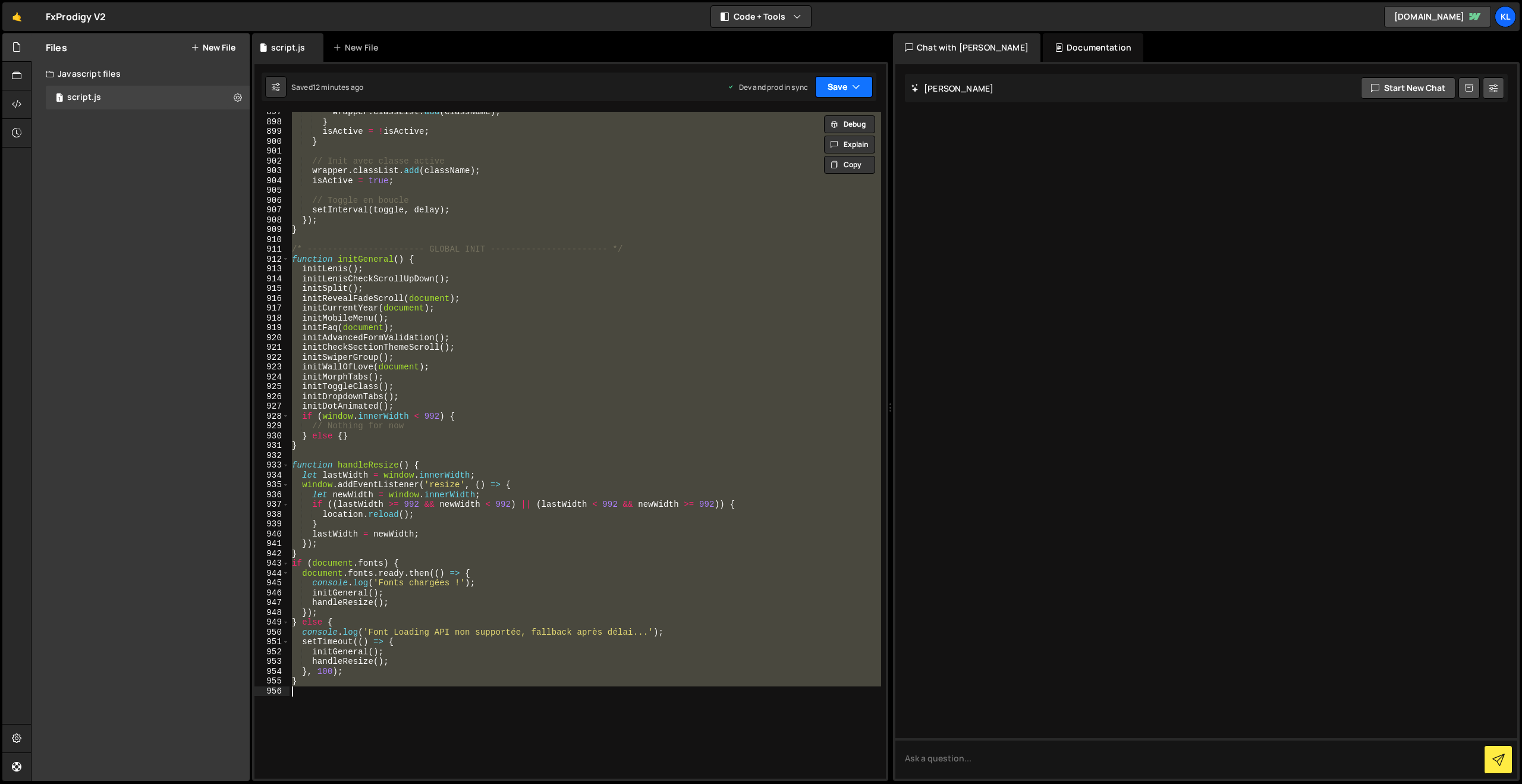
paste textarea
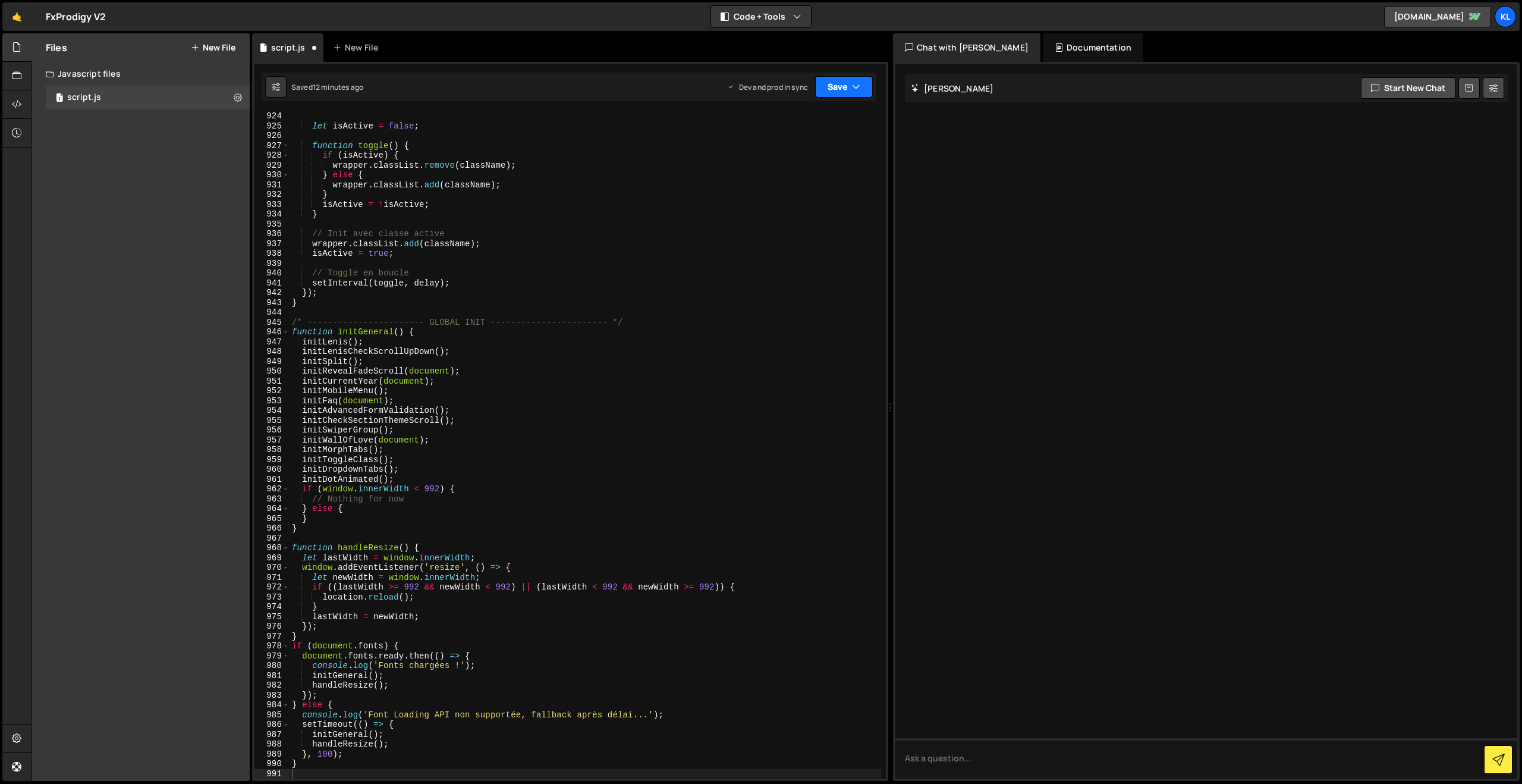
drag, startPoint x: 836, startPoint y: 86, endPoint x: 827, endPoint y: 135, distance: 49.8
click at [836, 86] on button "Save" at bounding box center [845, 86] width 58 height 21
click at [796, 159] on div "Save to Production S" at bounding box center [803, 155] width 124 height 12
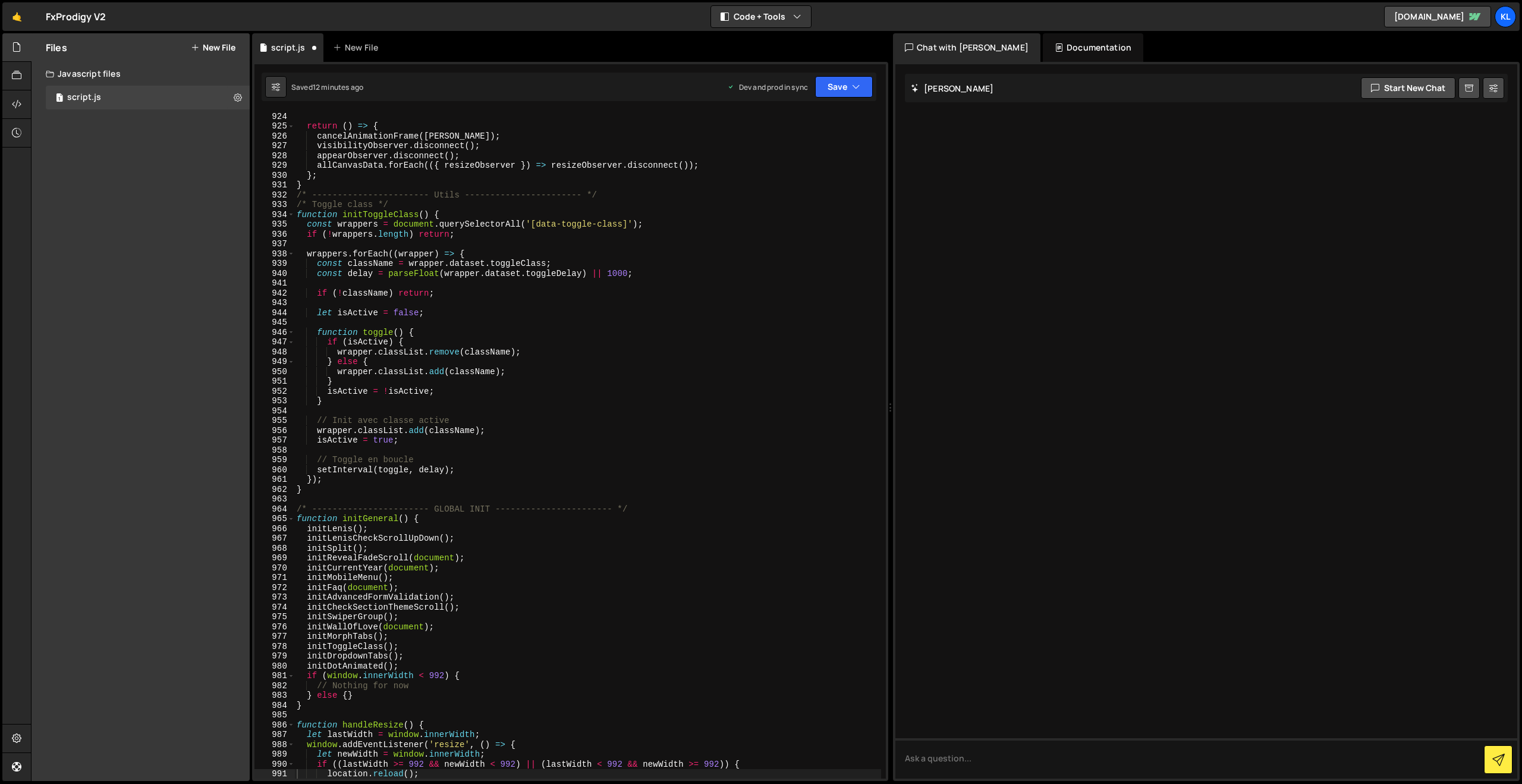
scroll to position [9056, 0]
drag, startPoint x: 529, startPoint y: 241, endPoint x: 533, endPoint y: 234, distance: 8.1
click at [527, 241] on div "return ( ) => { cancelAnimationFrame ( [PERSON_NAME] ) ; visibilityObserver . d…" at bounding box center [587, 454] width 587 height 686
type textarea "}"
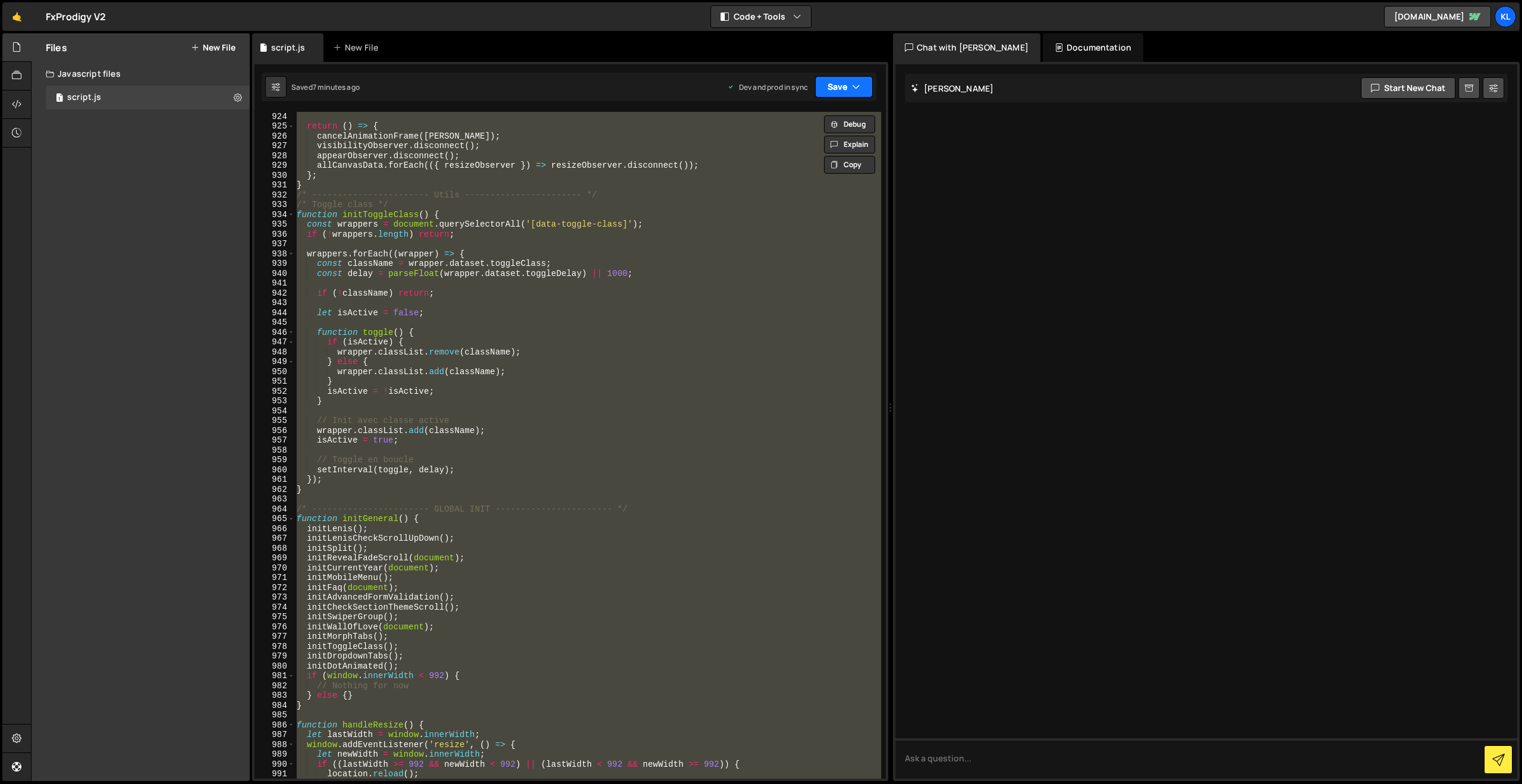
paste textarea
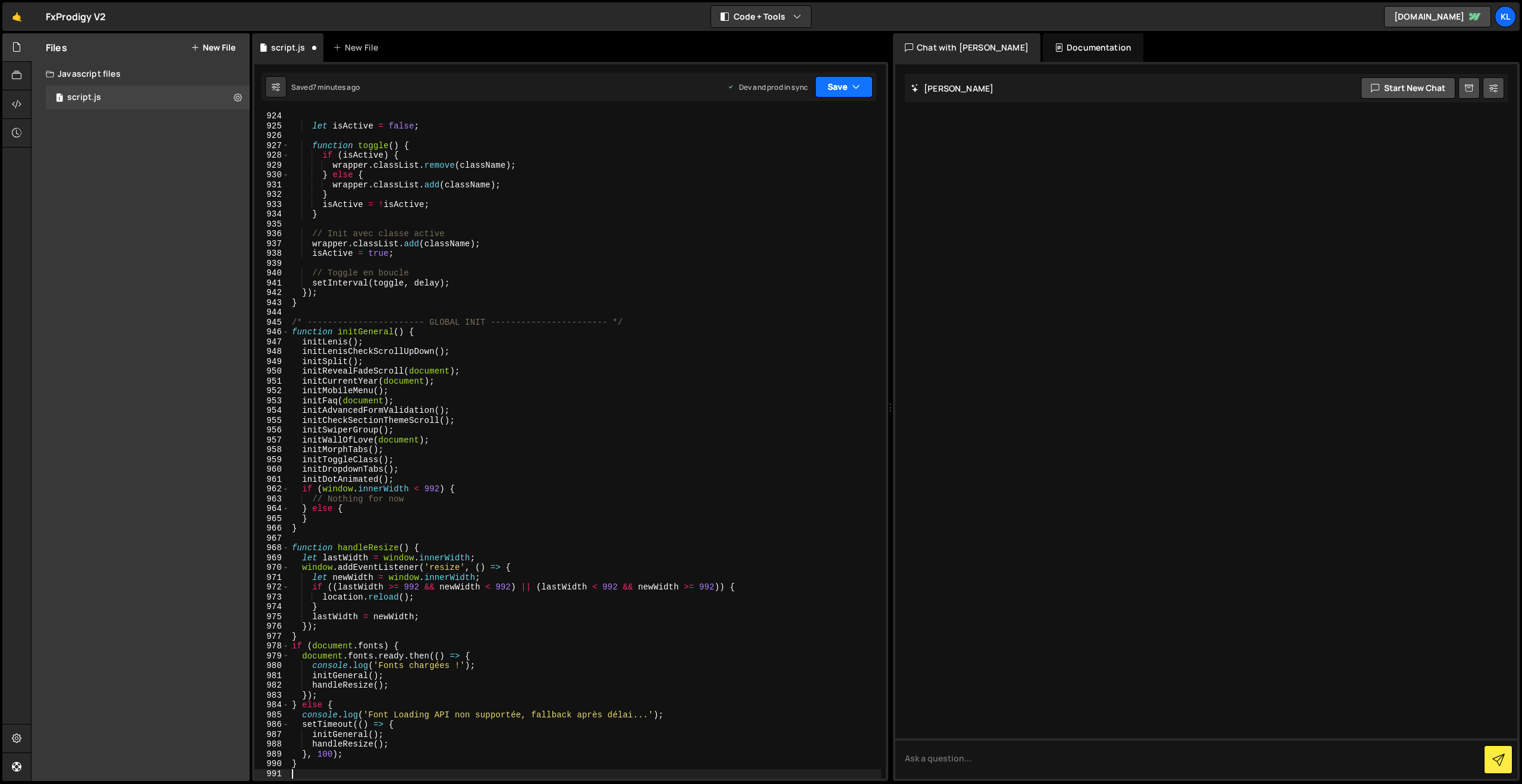
click at [849, 88] on button "Save" at bounding box center [845, 86] width 58 height 21
drag, startPoint x: 778, startPoint y: 166, endPoint x: 577, endPoint y: 66, distance: 224.5
click at [778, 166] on div "7 minutes ago" at bounding box center [786, 167] width 46 height 11
